Goal: Contribute content: Add original content to the website for others to see

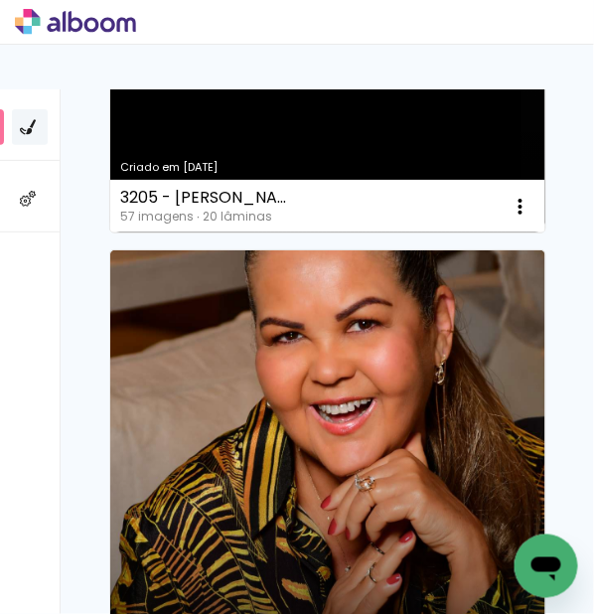
scroll to position [1018, 0]
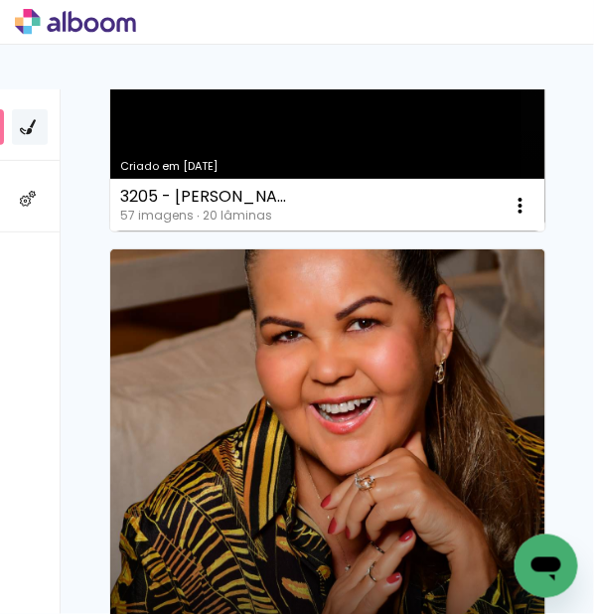
click at [437, 381] on link "Criado em [DATE]" at bounding box center [327, 482] width 435 height 466
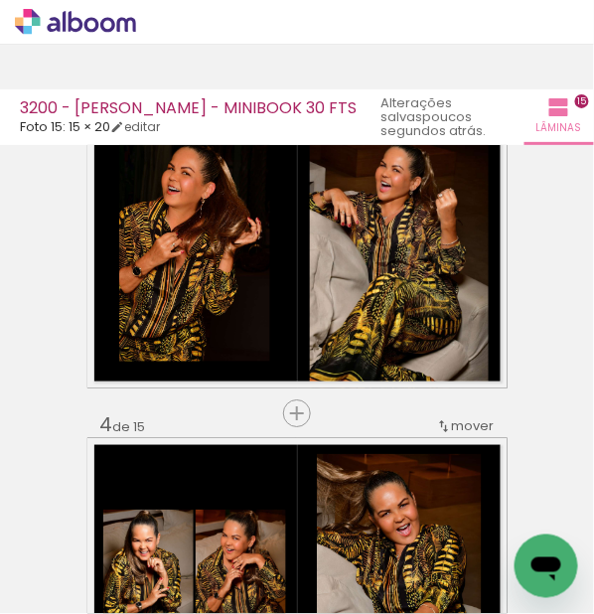
scroll to position [803, 0]
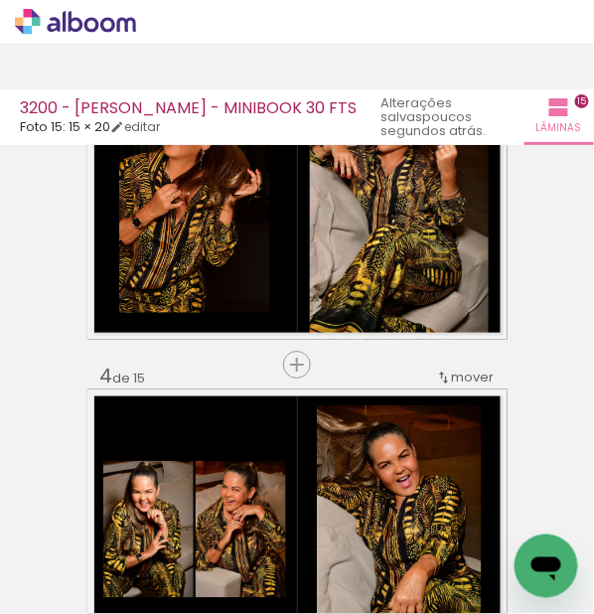
click at [67, 598] on span "Adicionar Fotos" at bounding box center [71, 587] width 60 height 22
click at [0, 0] on input "file" at bounding box center [0, 0] width 0 height 0
